Goal: Find specific page/section: Find specific page/section

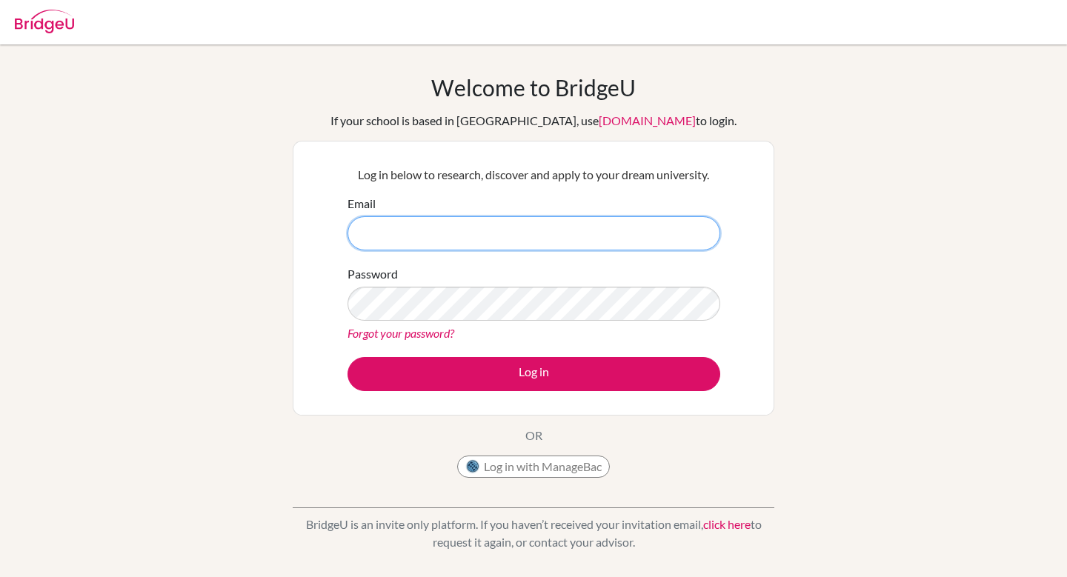
type input "[EMAIL_ADDRESS][DOMAIN_NAME]"
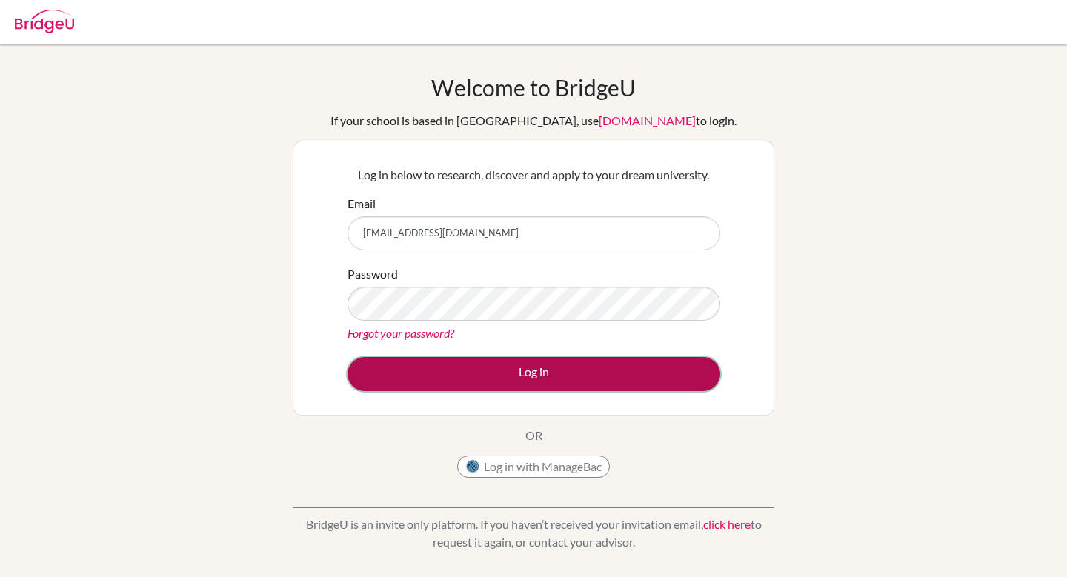
click at [531, 373] on button "Log in" at bounding box center [534, 374] width 373 height 34
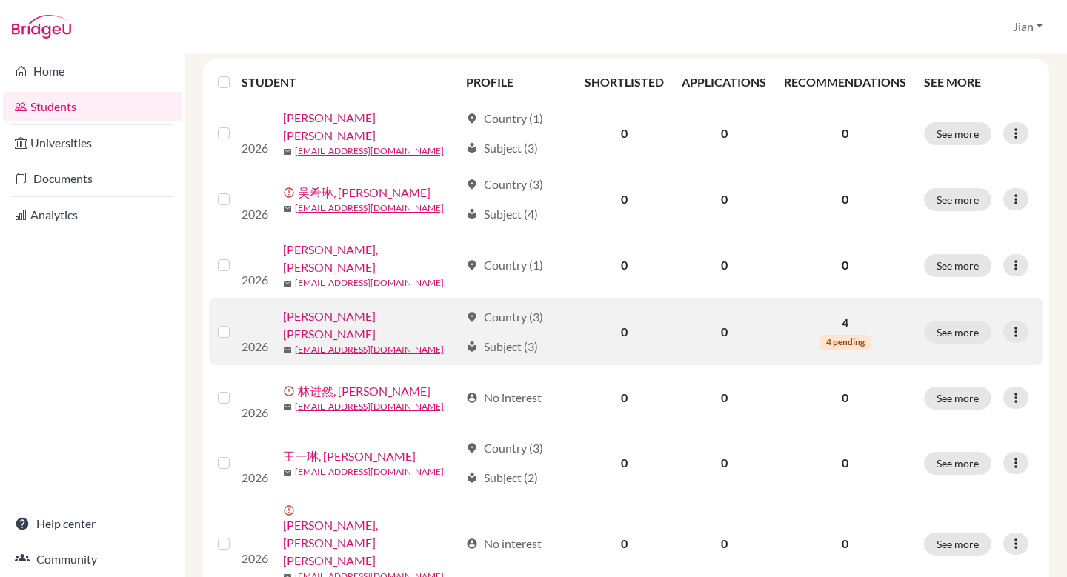
scroll to position [173, 0]
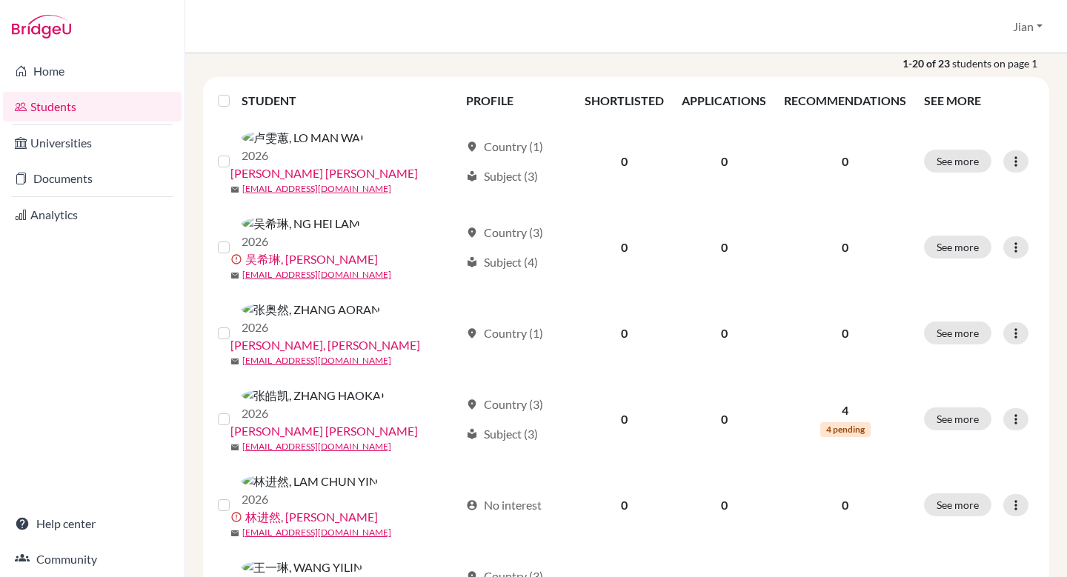
click at [410, 64] on p "1-20 of 23 students on page 1" at bounding box center [626, 64] width 868 height 16
